Goal: Task Accomplishment & Management: Use online tool/utility

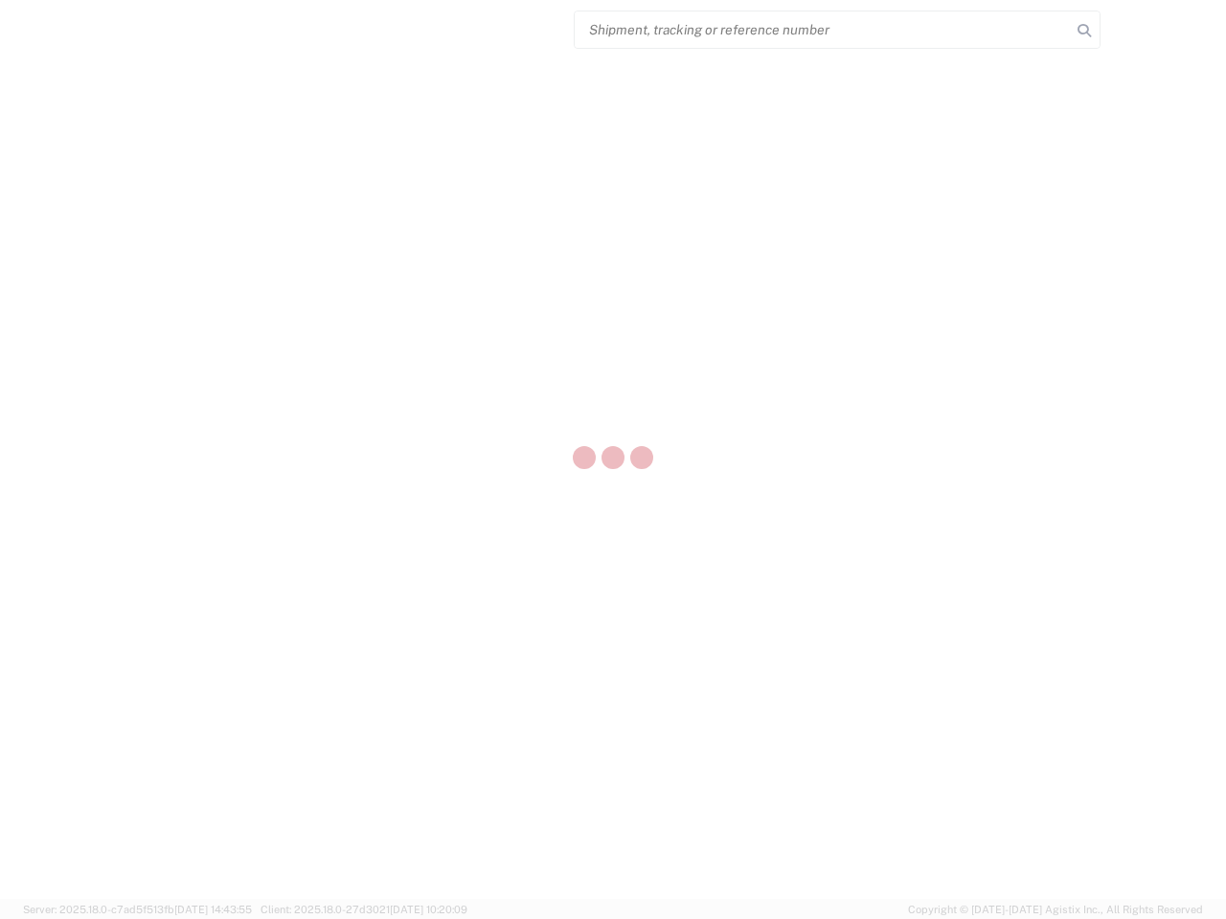
select select "US"
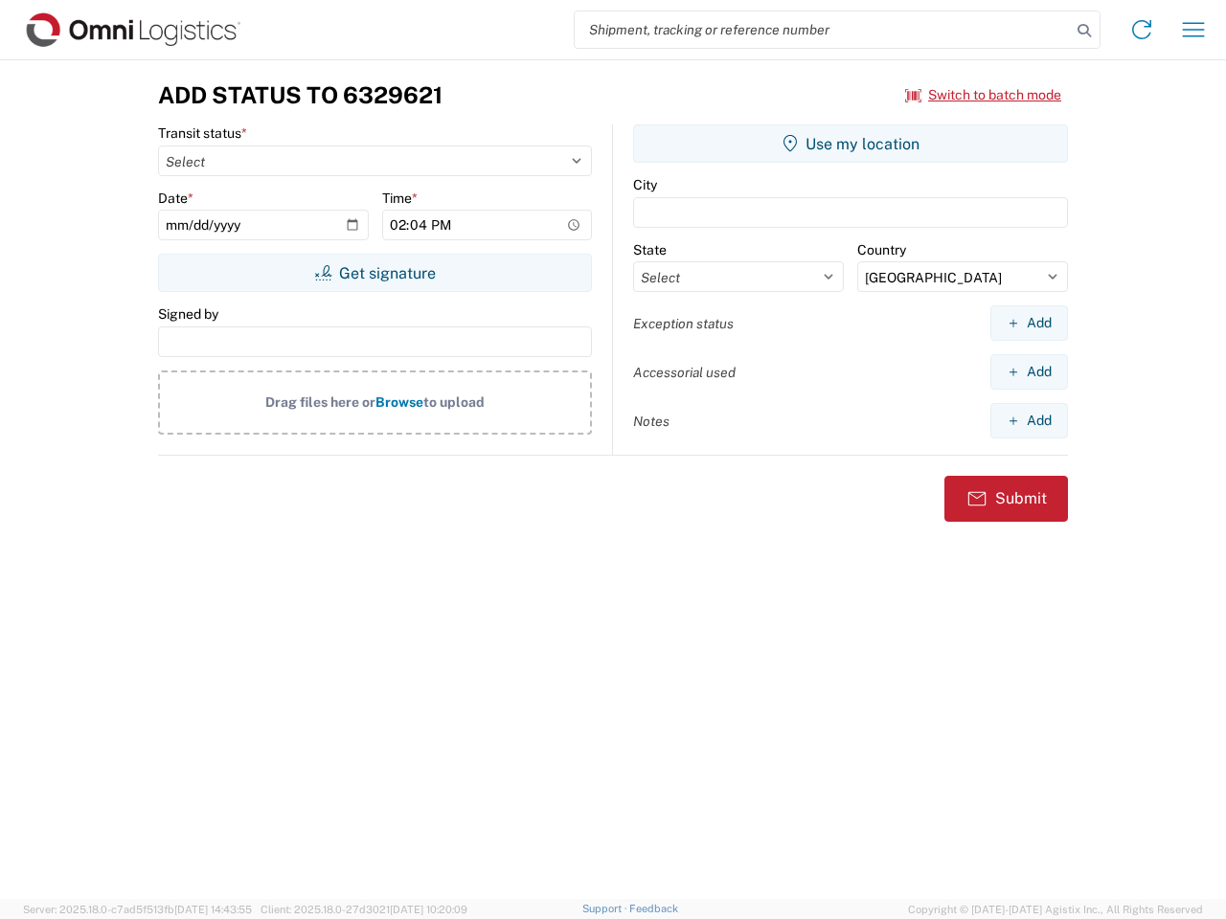
click at [823, 30] on input "search" at bounding box center [823, 29] width 496 height 36
click at [1084, 31] on icon at bounding box center [1084, 30] width 27 height 27
click at [1141, 30] on icon at bounding box center [1141, 29] width 31 height 31
click at [1193, 30] on icon "button" at bounding box center [1194, 29] width 22 height 14
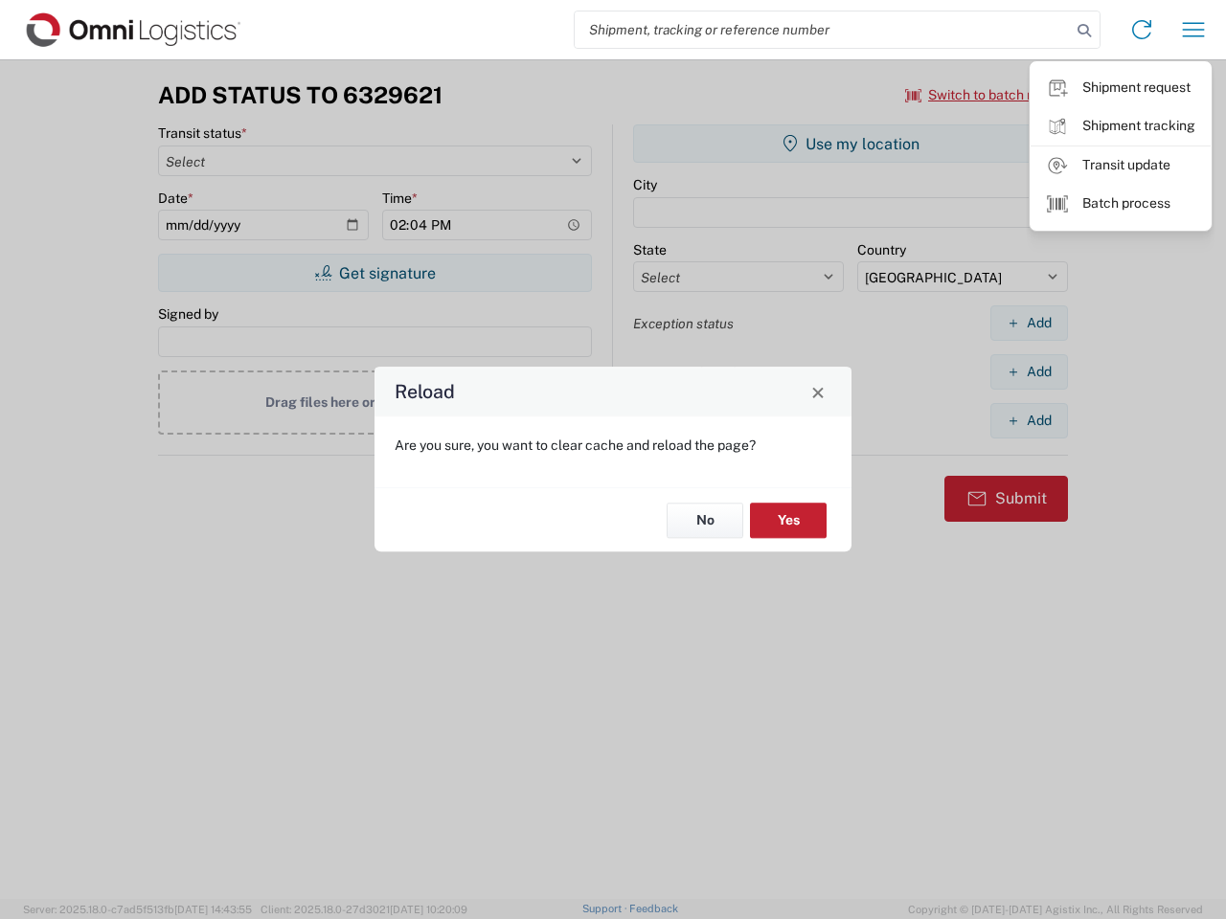
click at [374, 273] on div "Reload Are you sure, you want to clear cache and reload the page? No Yes" at bounding box center [613, 459] width 1226 height 919
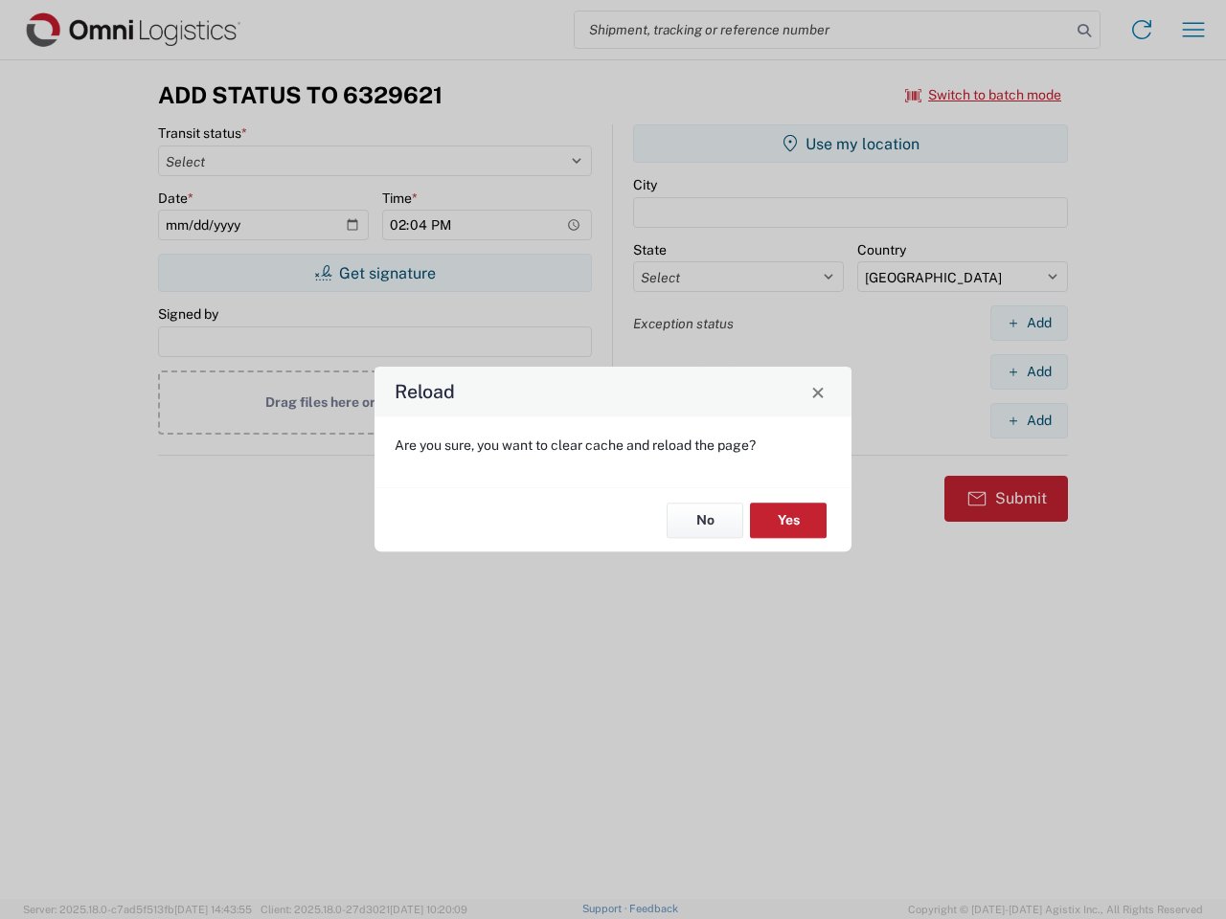
click at [850, 144] on div "Reload Are you sure, you want to clear cache and reload the page? No Yes" at bounding box center [613, 459] width 1226 height 919
click at [1028, 323] on div "Reload Are you sure, you want to clear cache and reload the page? No Yes" at bounding box center [613, 459] width 1226 height 919
click at [1028, 372] on div "Reload Are you sure, you want to clear cache and reload the page? No Yes" at bounding box center [613, 459] width 1226 height 919
click at [1028, 420] on div "Reload Are you sure, you want to clear cache and reload the page? No Yes" at bounding box center [613, 459] width 1226 height 919
